Goal: Check status: Check status

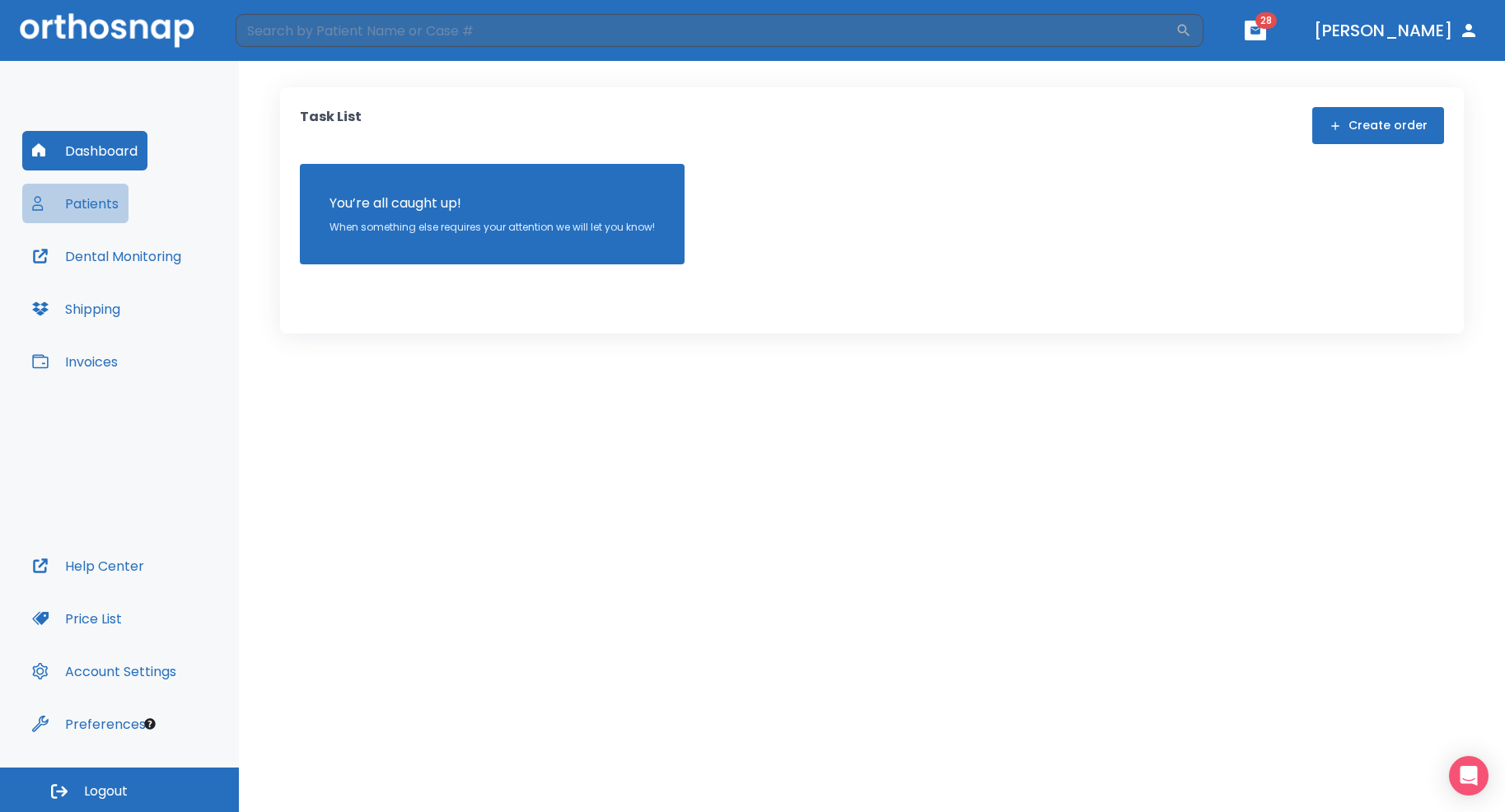
click at [89, 214] on button "Patients" at bounding box center [75, 203] width 106 height 40
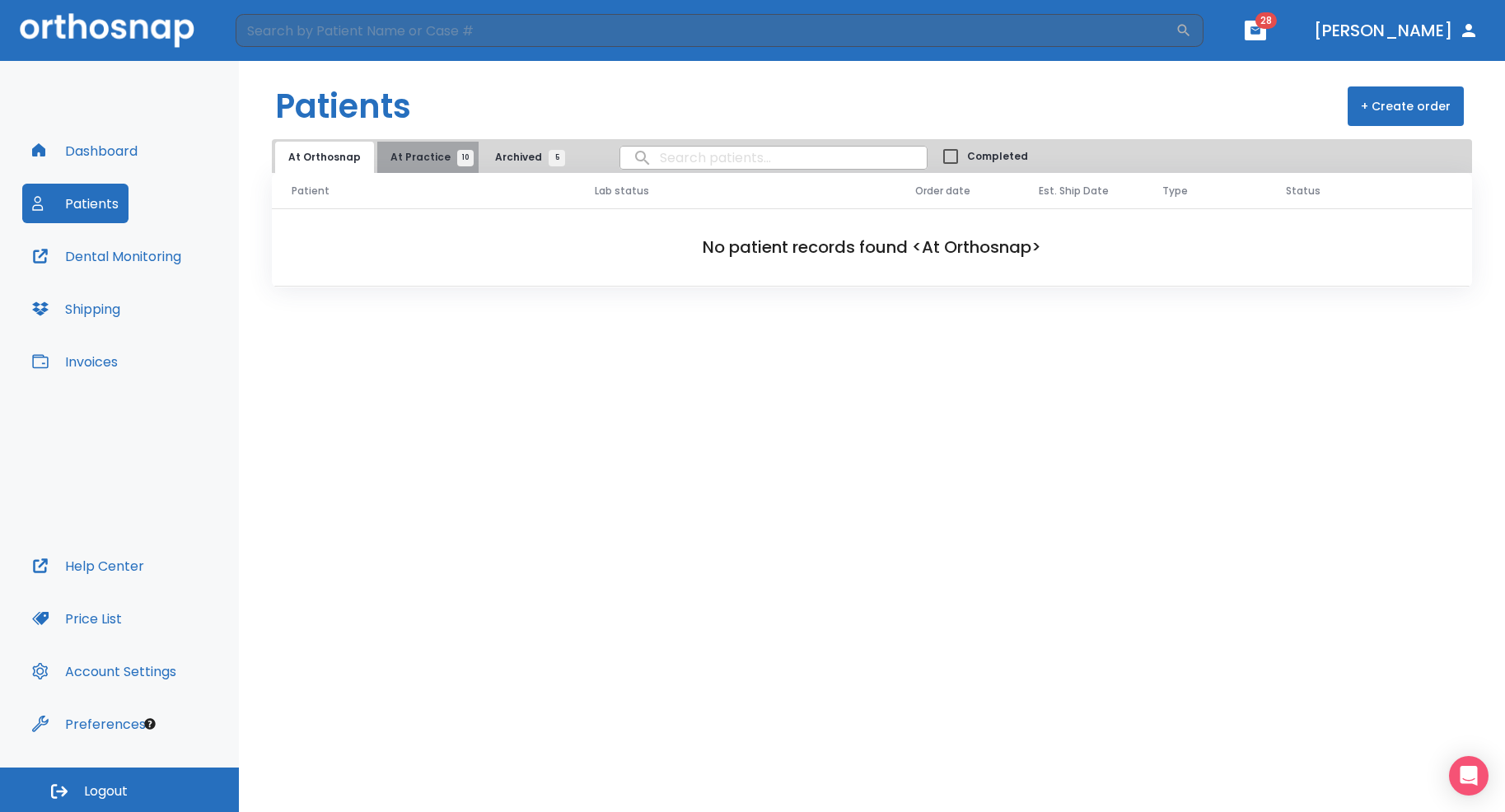
click at [457, 157] on span "10" at bounding box center [465, 158] width 16 height 16
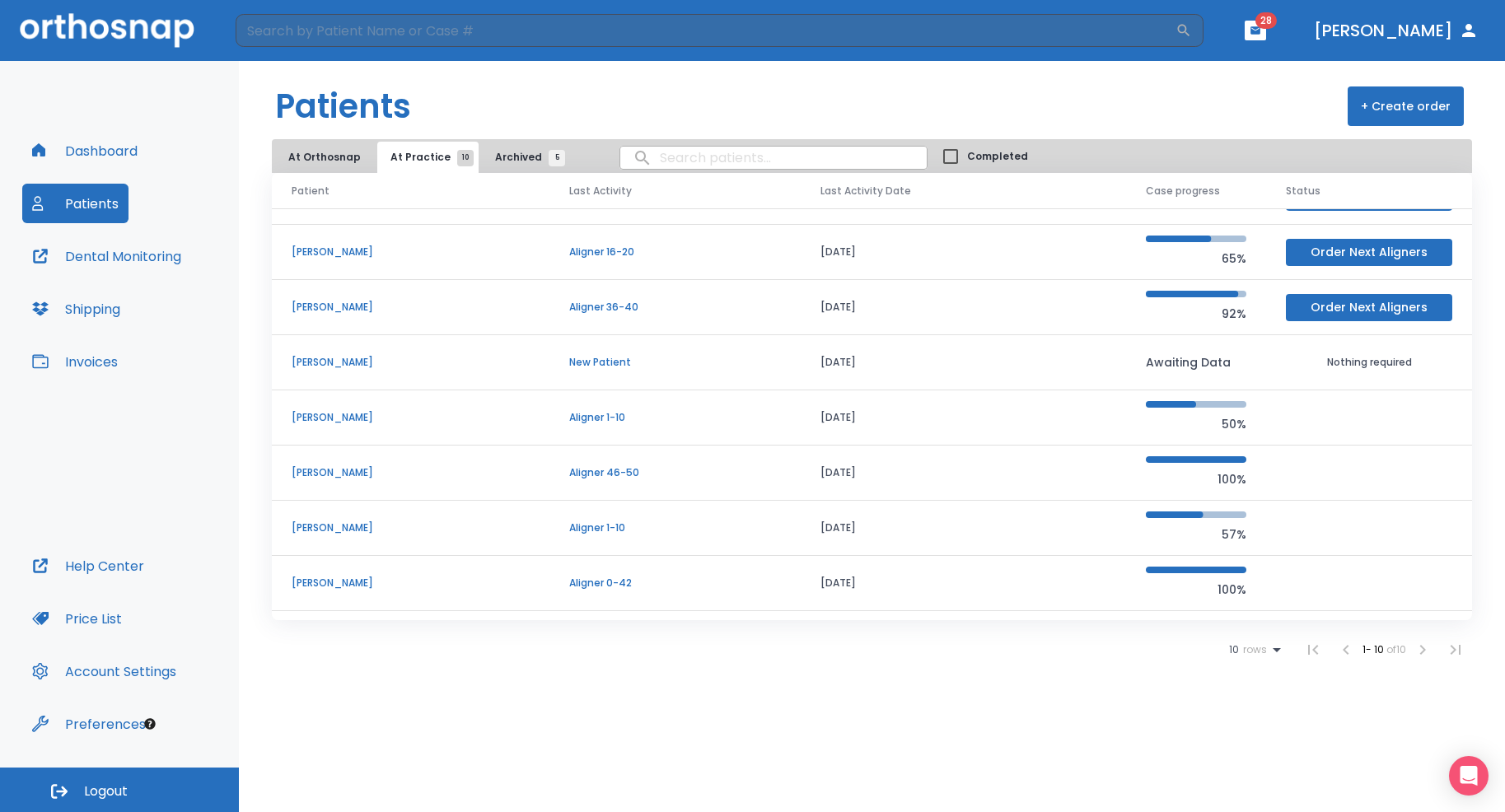
scroll to position [141, 0]
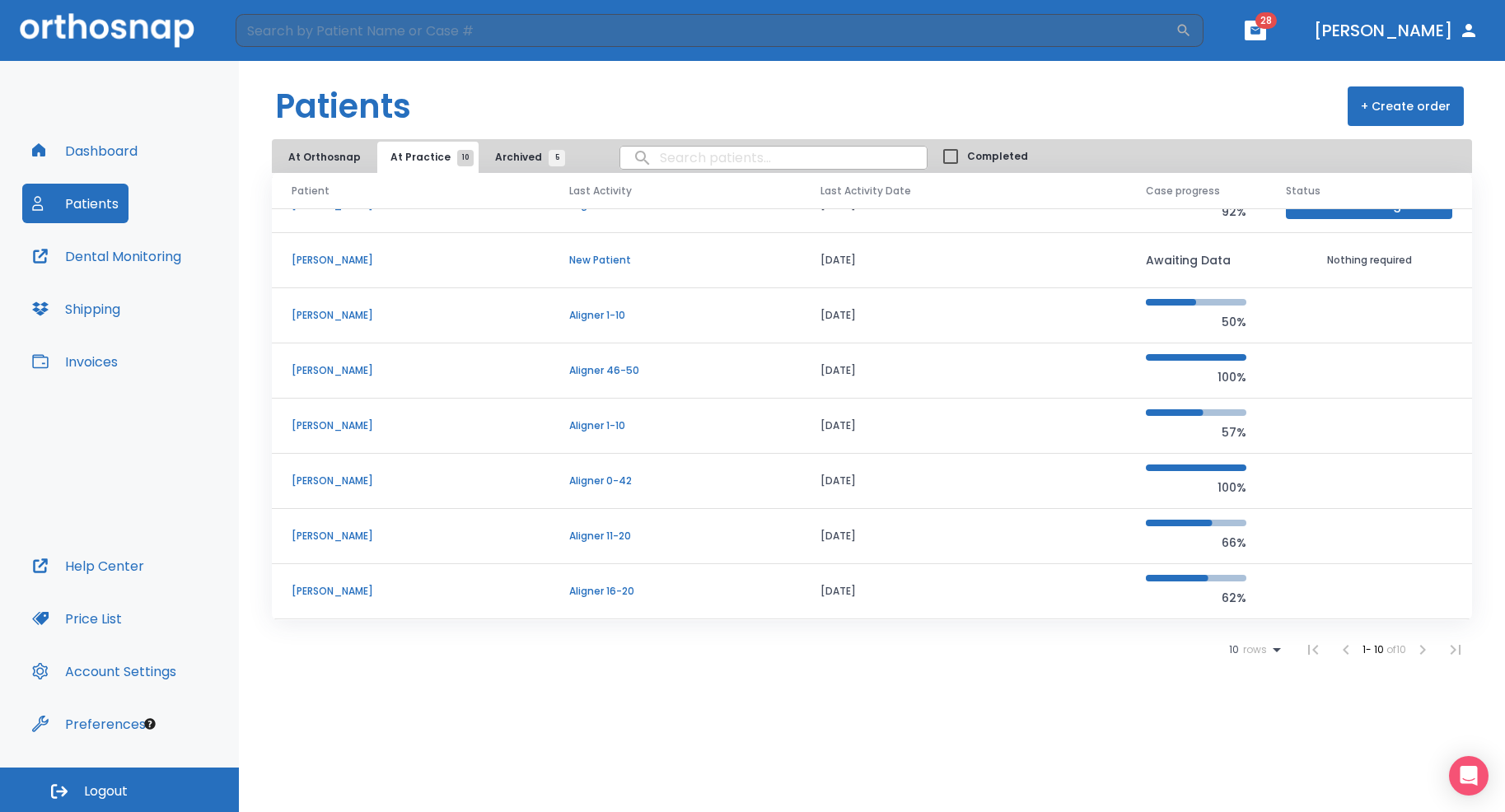
click at [336, 530] on p "[PERSON_NAME]" at bounding box center [410, 536] width 238 height 14
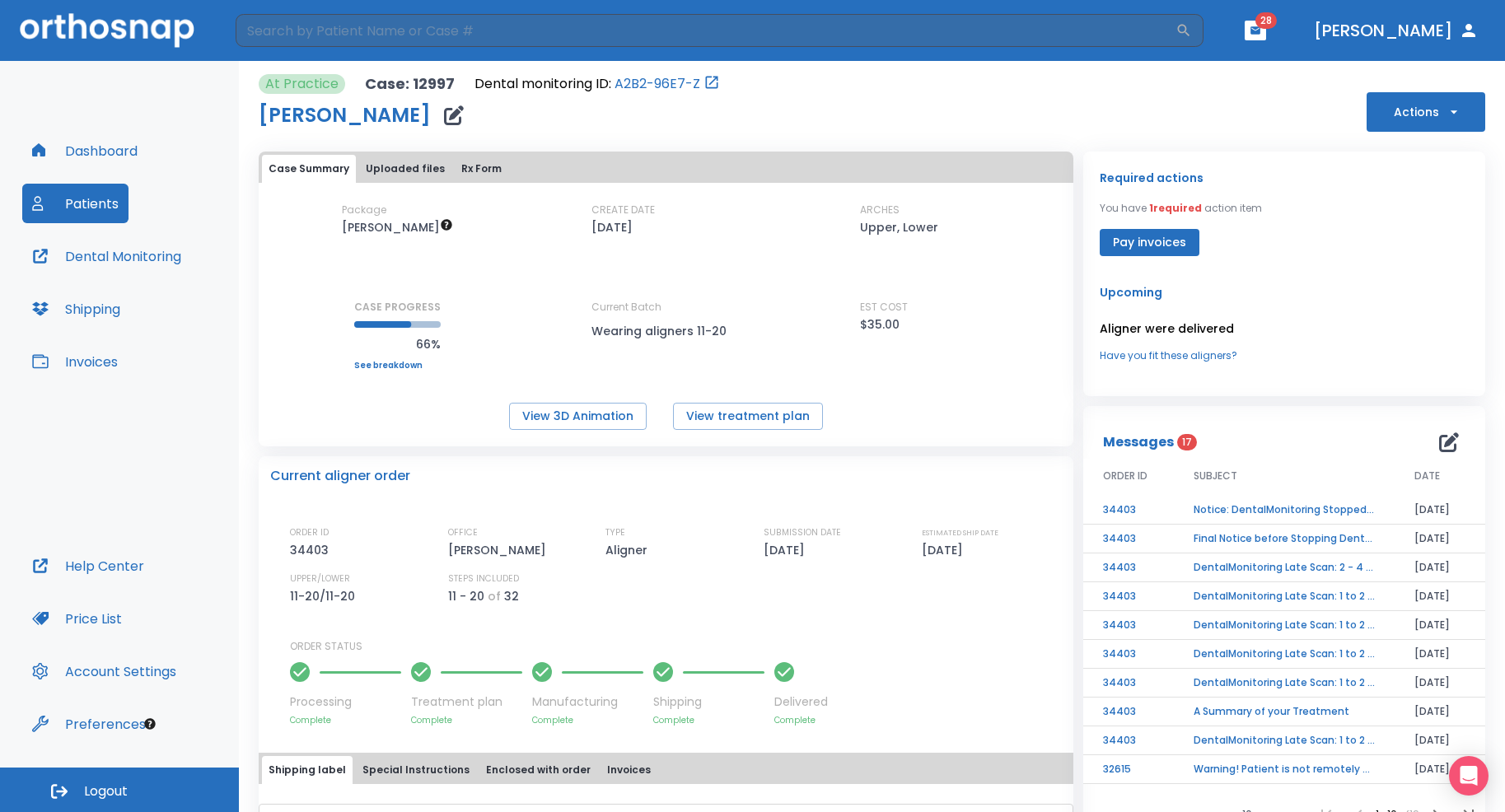
click at [94, 147] on button "Dashboard" at bounding box center [84, 150] width 125 height 40
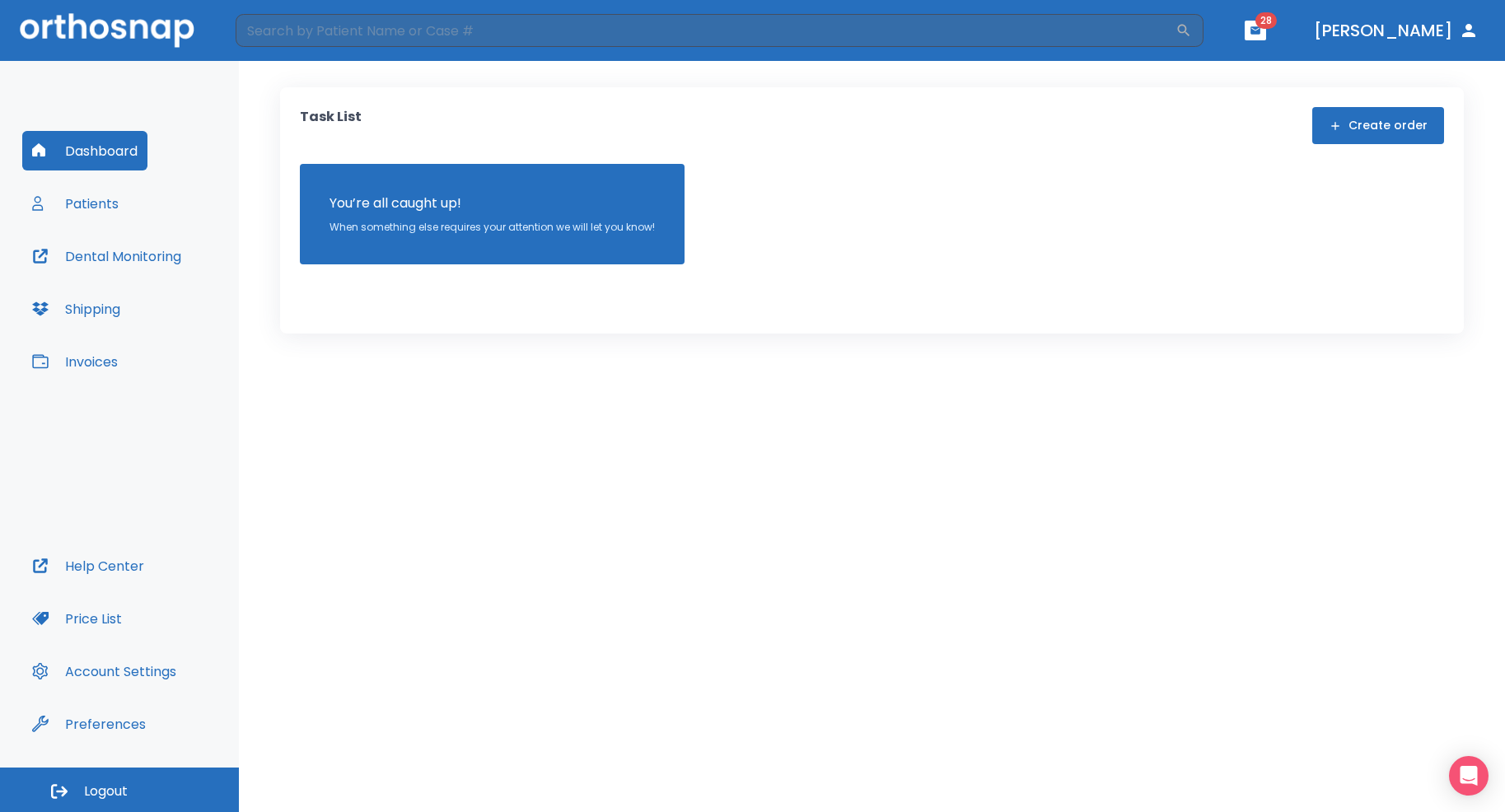
click at [95, 201] on button "Patients" at bounding box center [75, 203] width 106 height 40
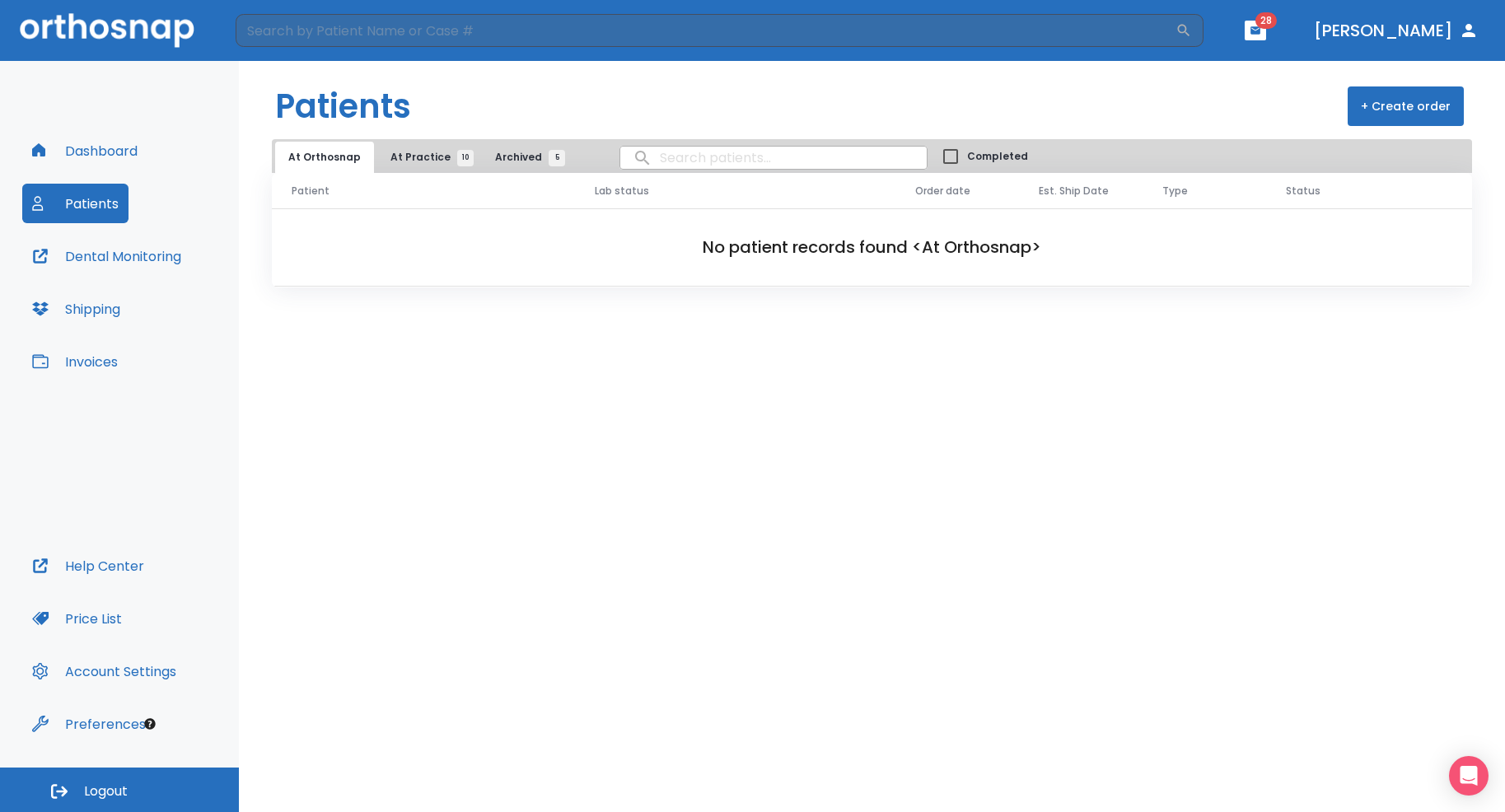
click at [432, 164] on button "At Practice 10" at bounding box center [428, 157] width 102 height 31
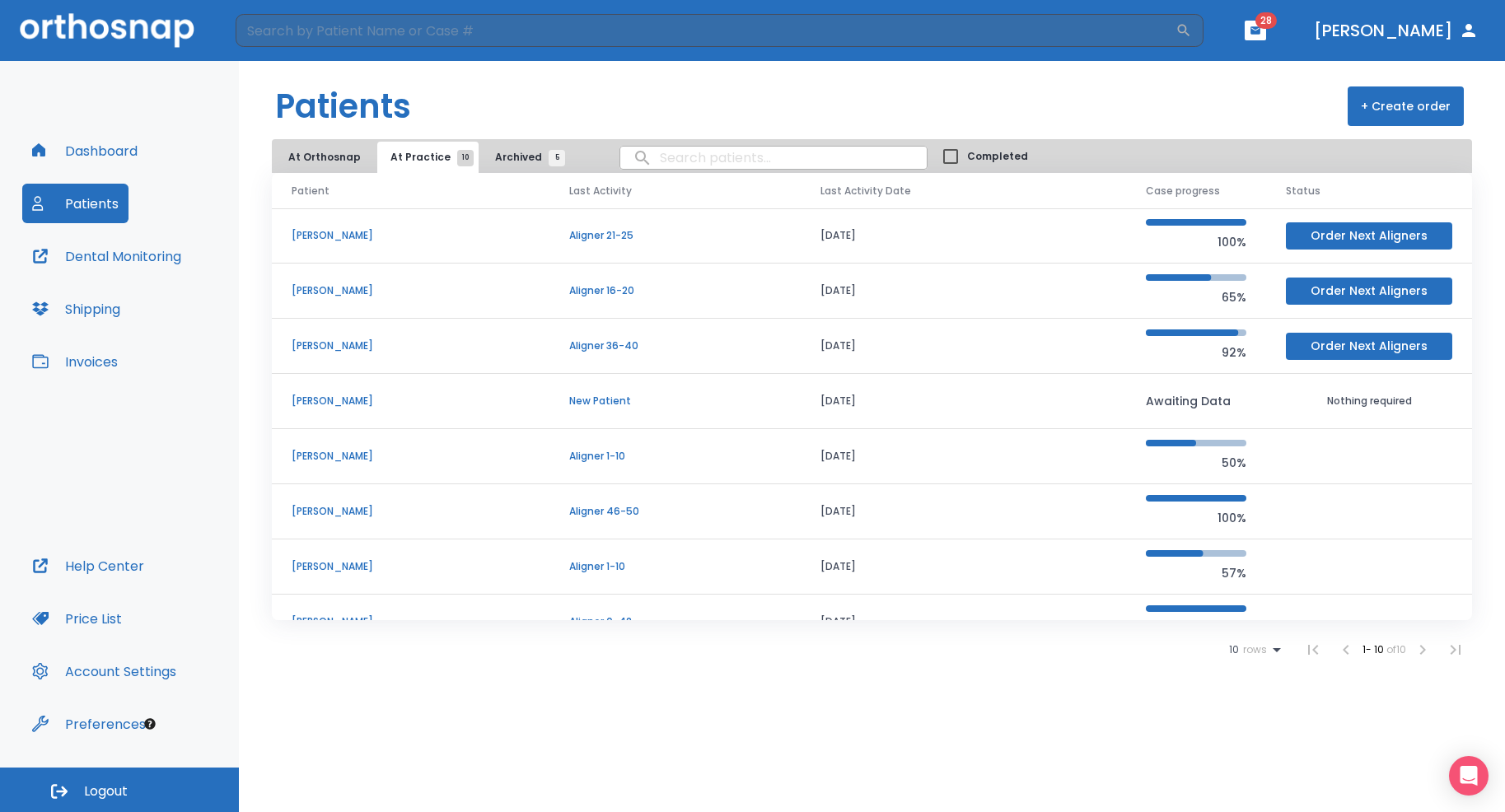
scroll to position [141, 0]
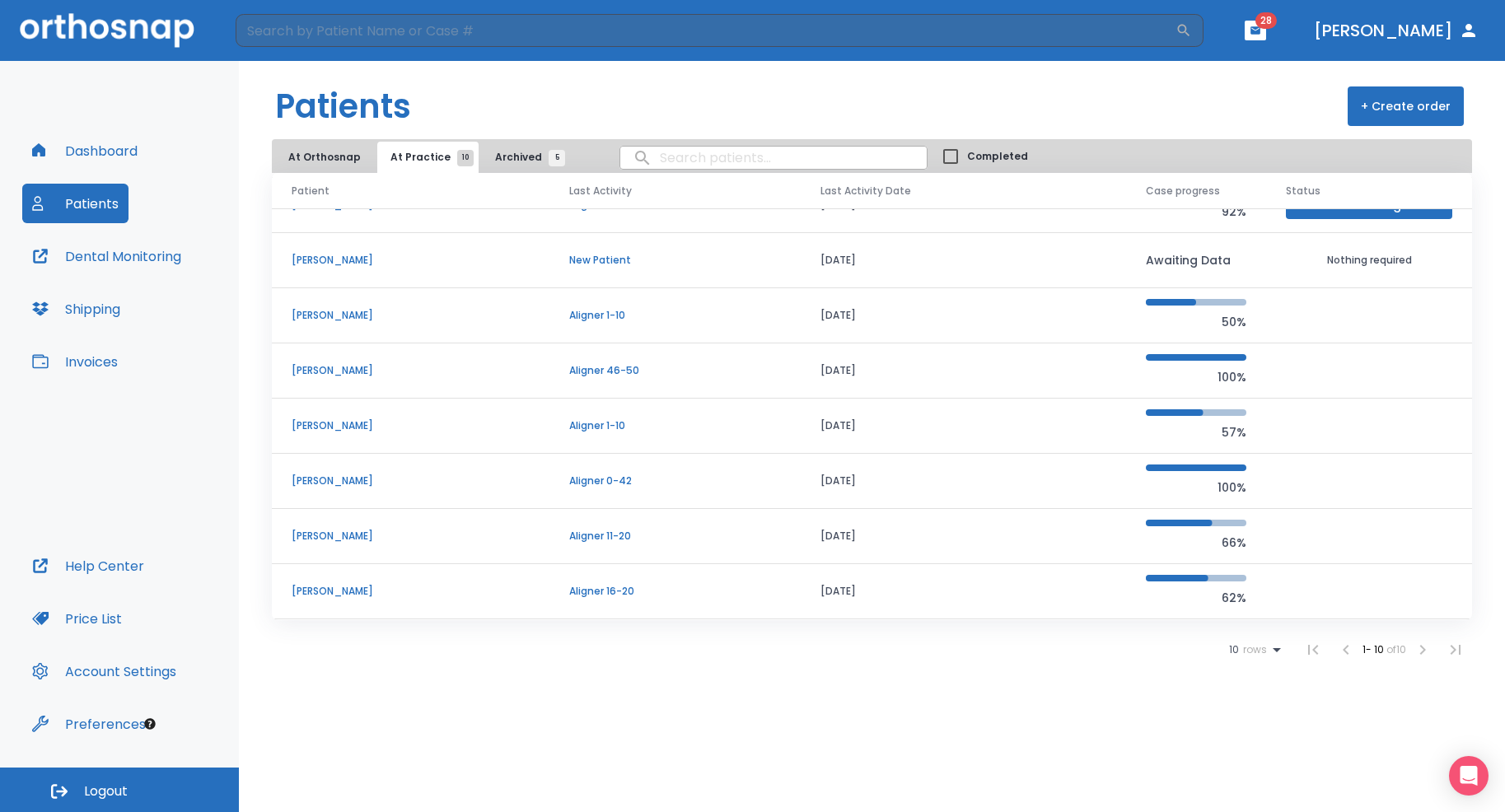
click at [330, 591] on p "[PERSON_NAME]" at bounding box center [410, 591] width 238 height 14
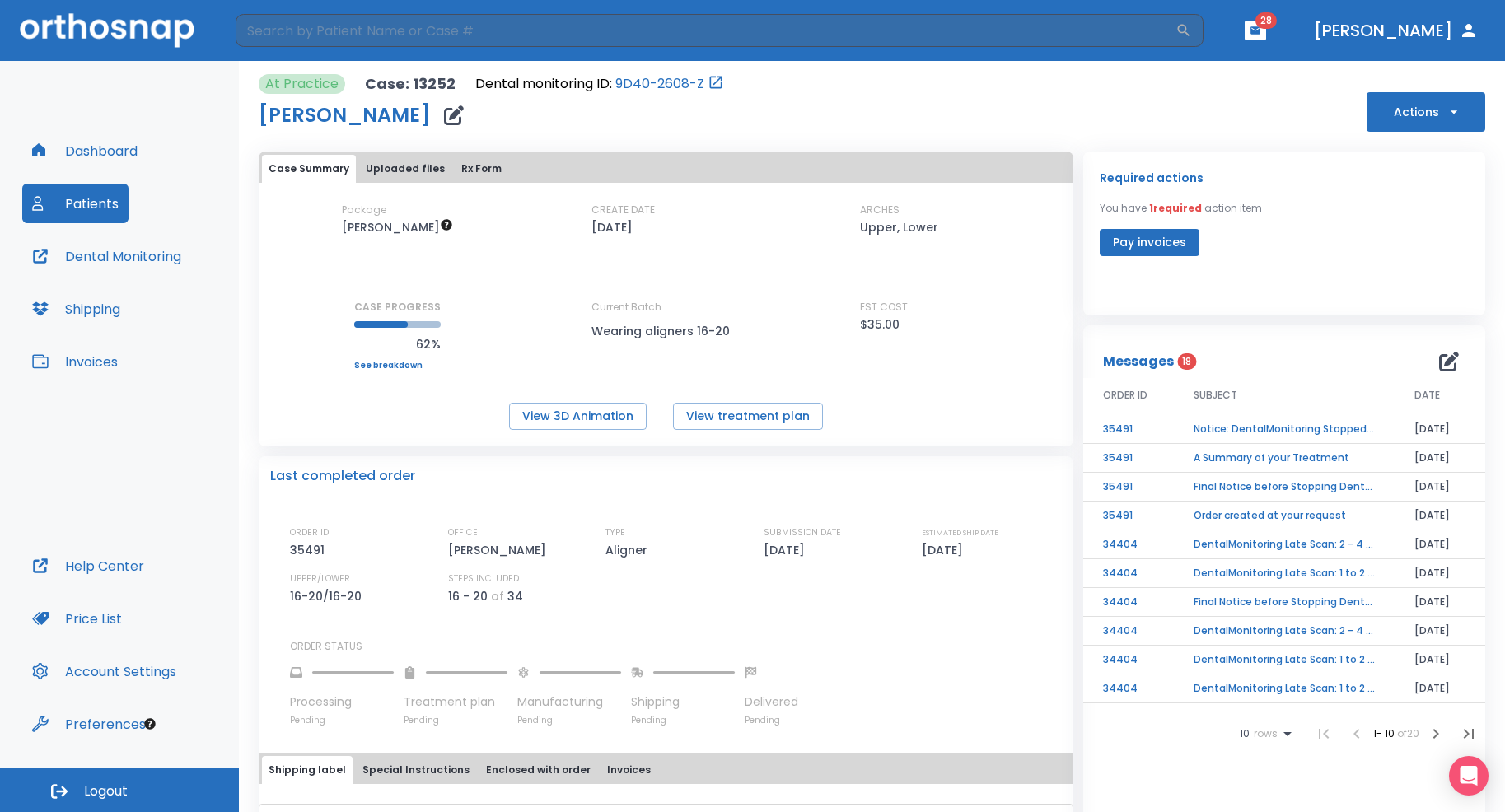
scroll to position [191, 0]
